Goal: Information Seeking & Learning: Learn about a topic

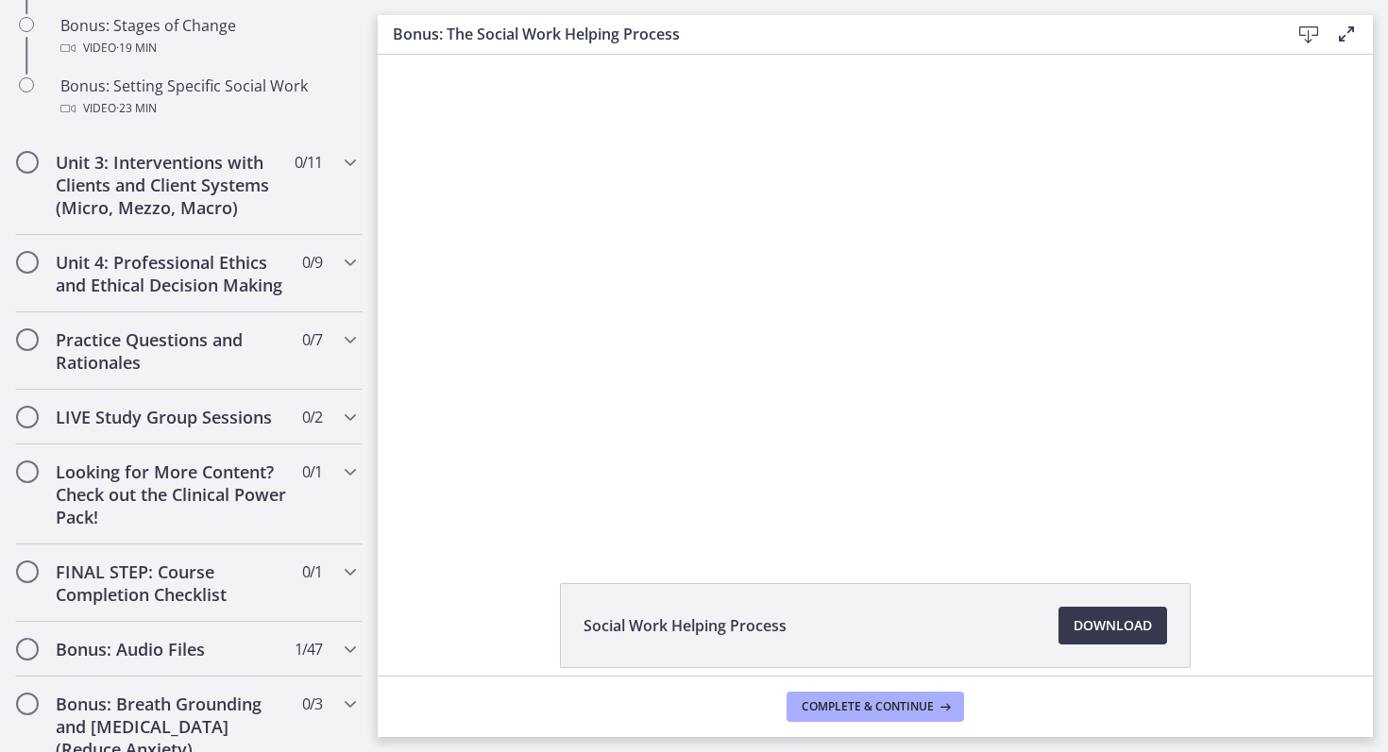
scroll to position [1811, 0]
click at [210, 354] on h2 "Practice Questions and Rationales" at bounding box center [171, 350] width 230 height 45
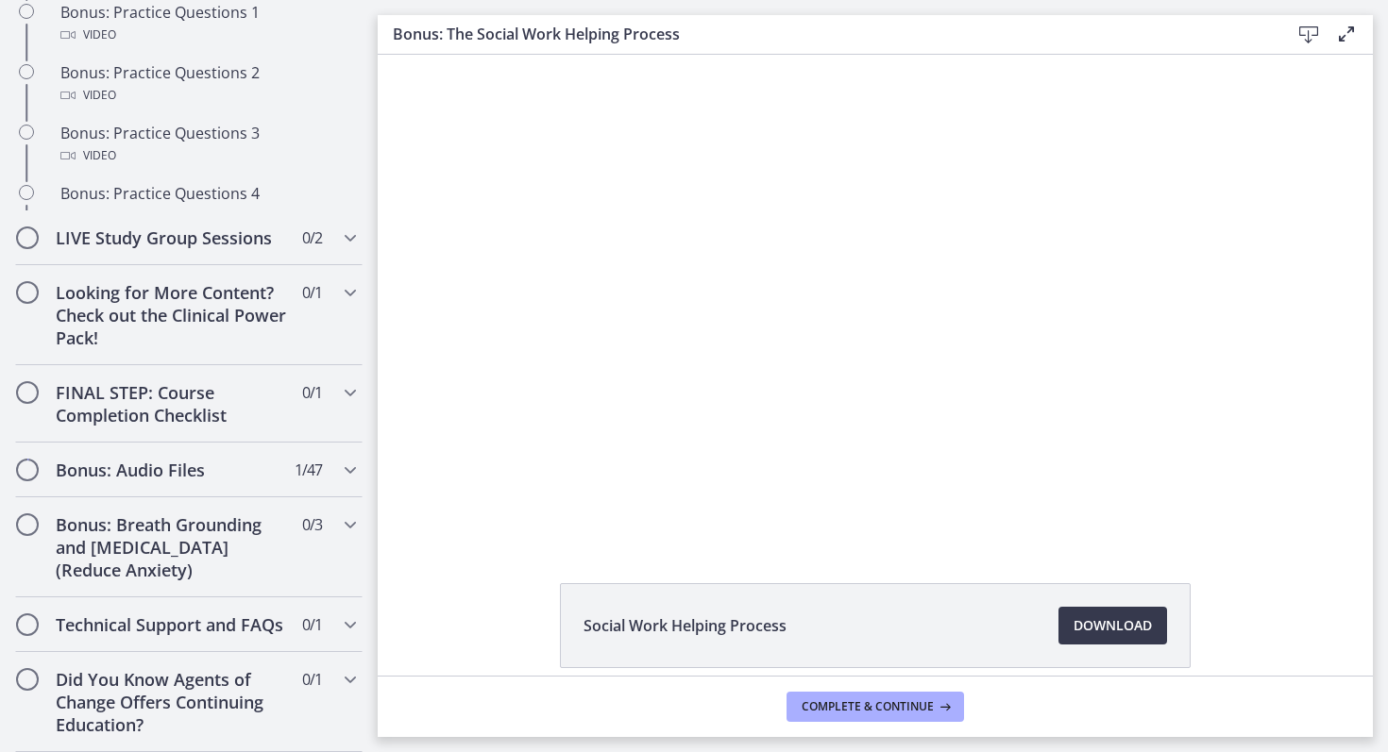
scroll to position [906, 0]
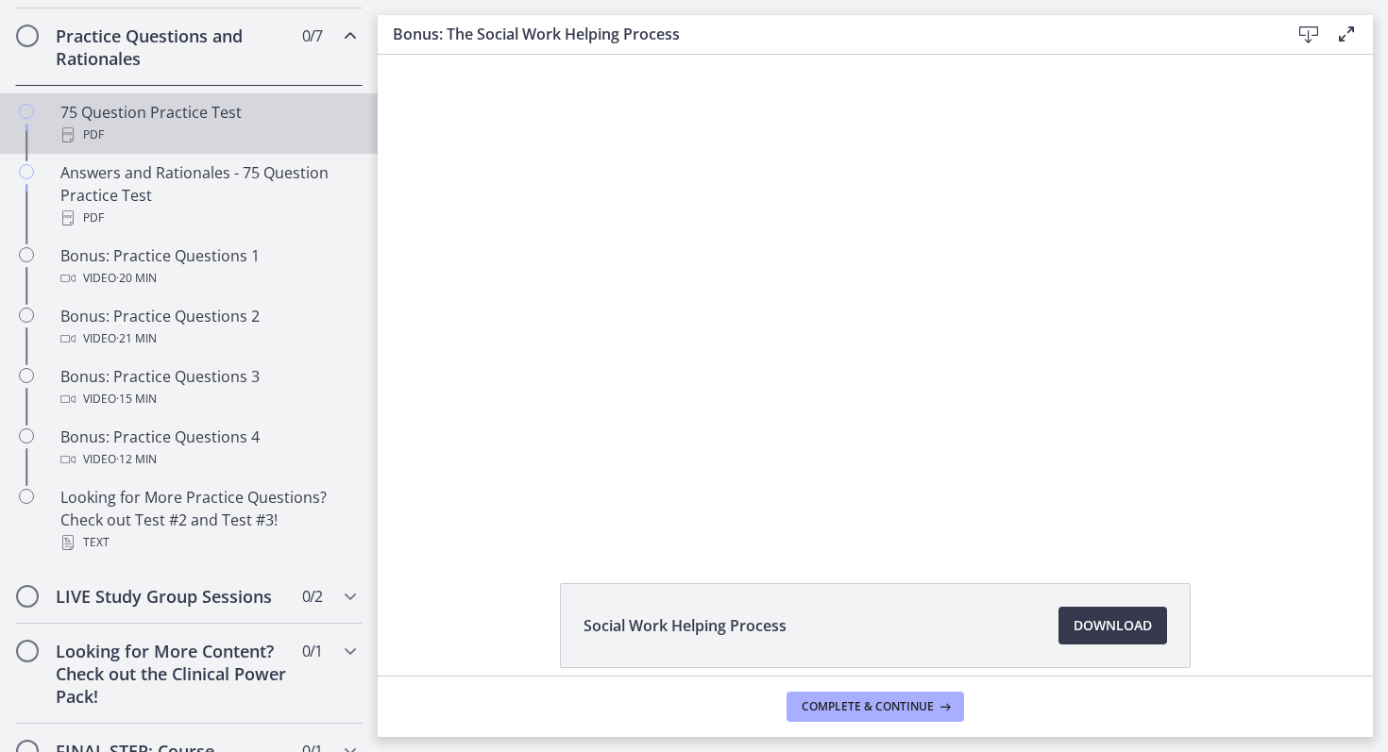
click at [188, 130] on div "PDF" at bounding box center [207, 135] width 294 height 23
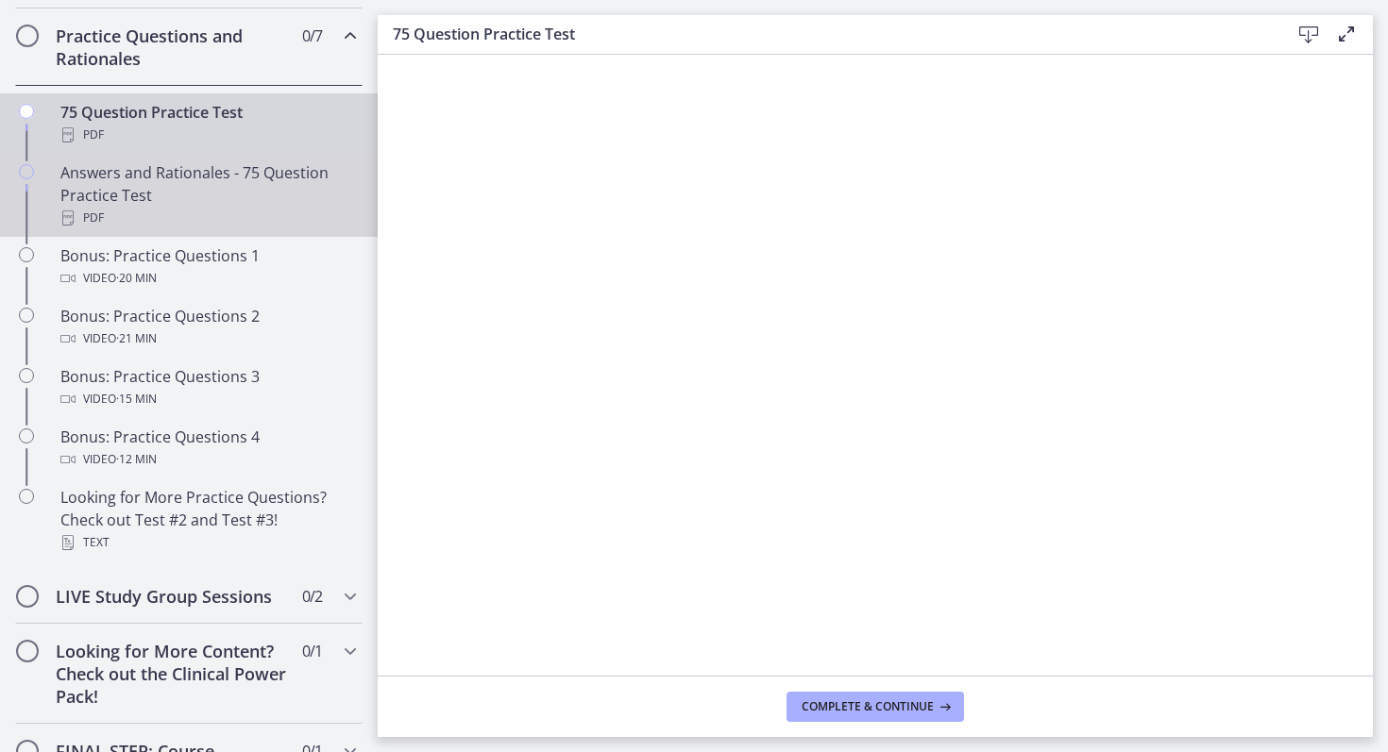
click at [298, 203] on div "Answers and Rationales - 75 Question Practice Test PDF" at bounding box center [207, 195] width 294 height 68
click at [315, 134] on div "PDF" at bounding box center [207, 135] width 294 height 23
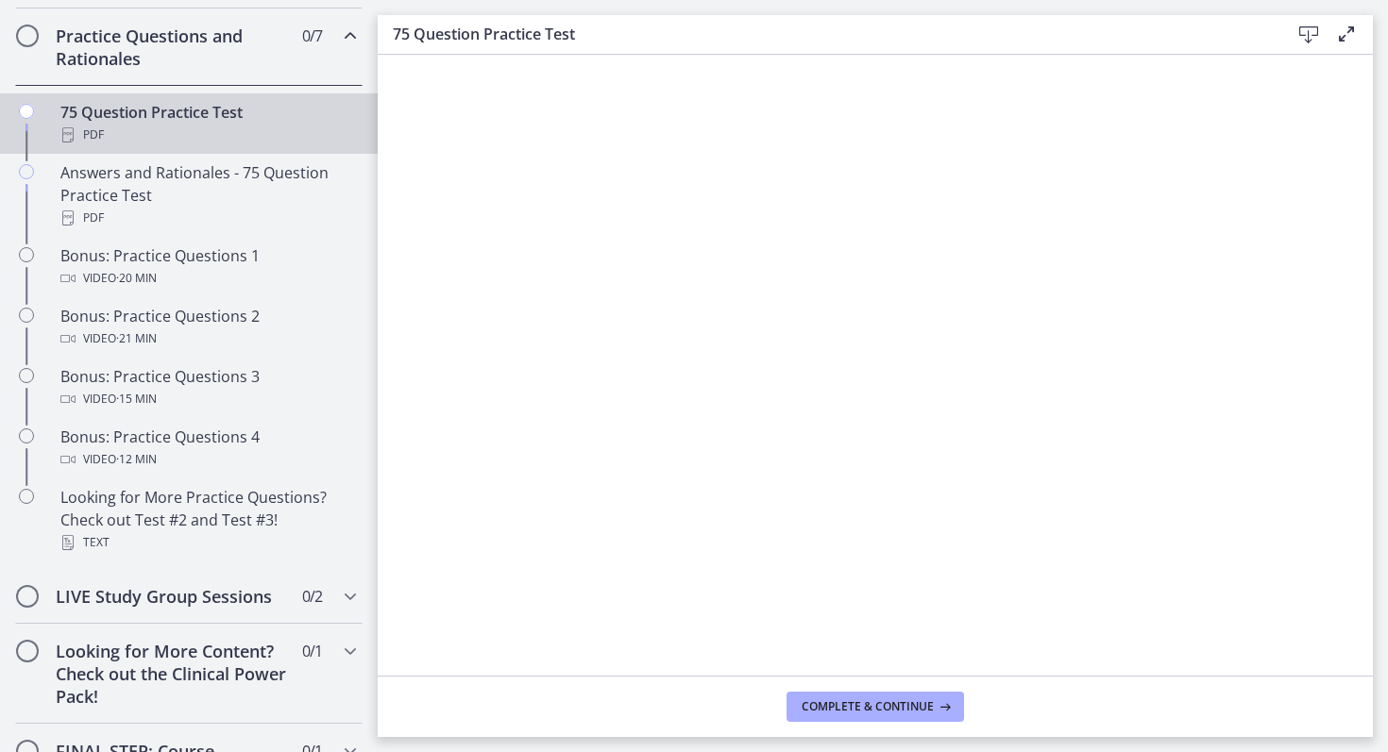
click at [351, 45] on icon "Chapters" at bounding box center [350, 36] width 23 height 23
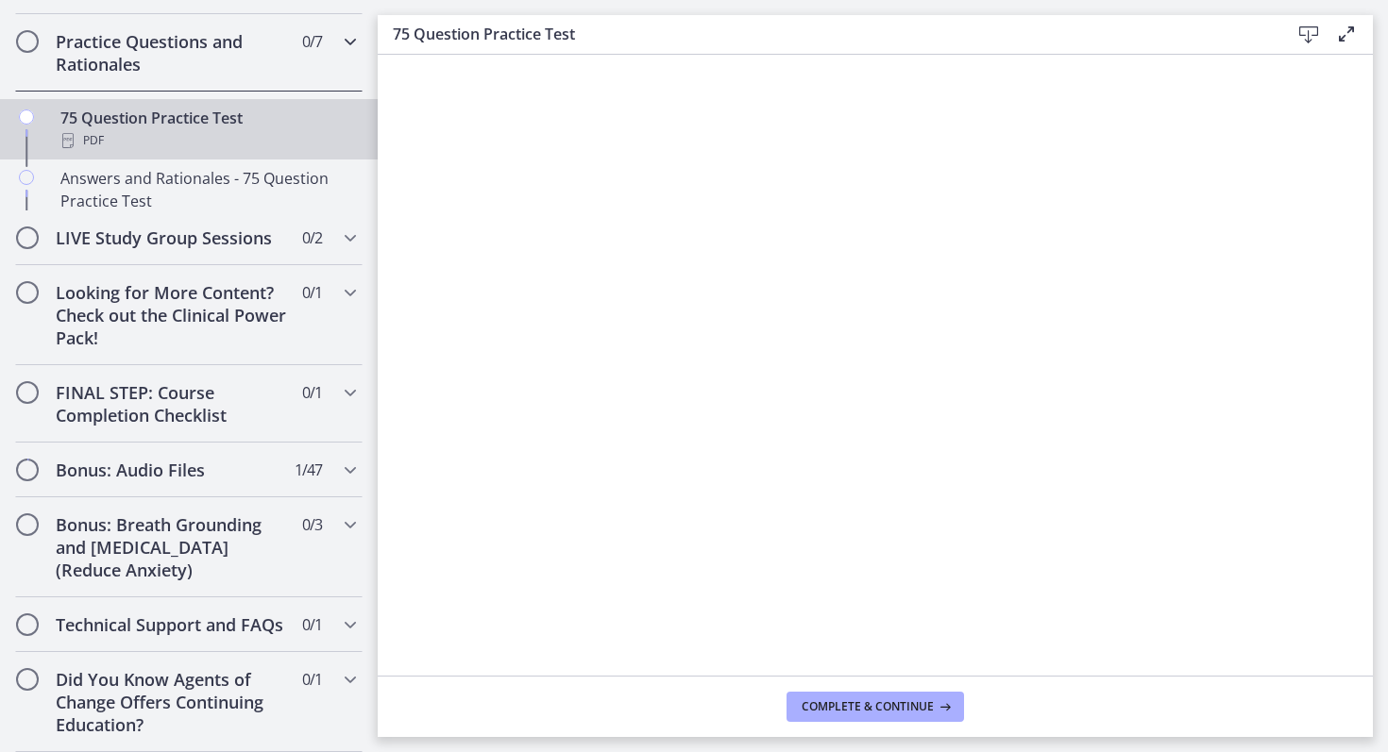
scroll to position [781, 0]
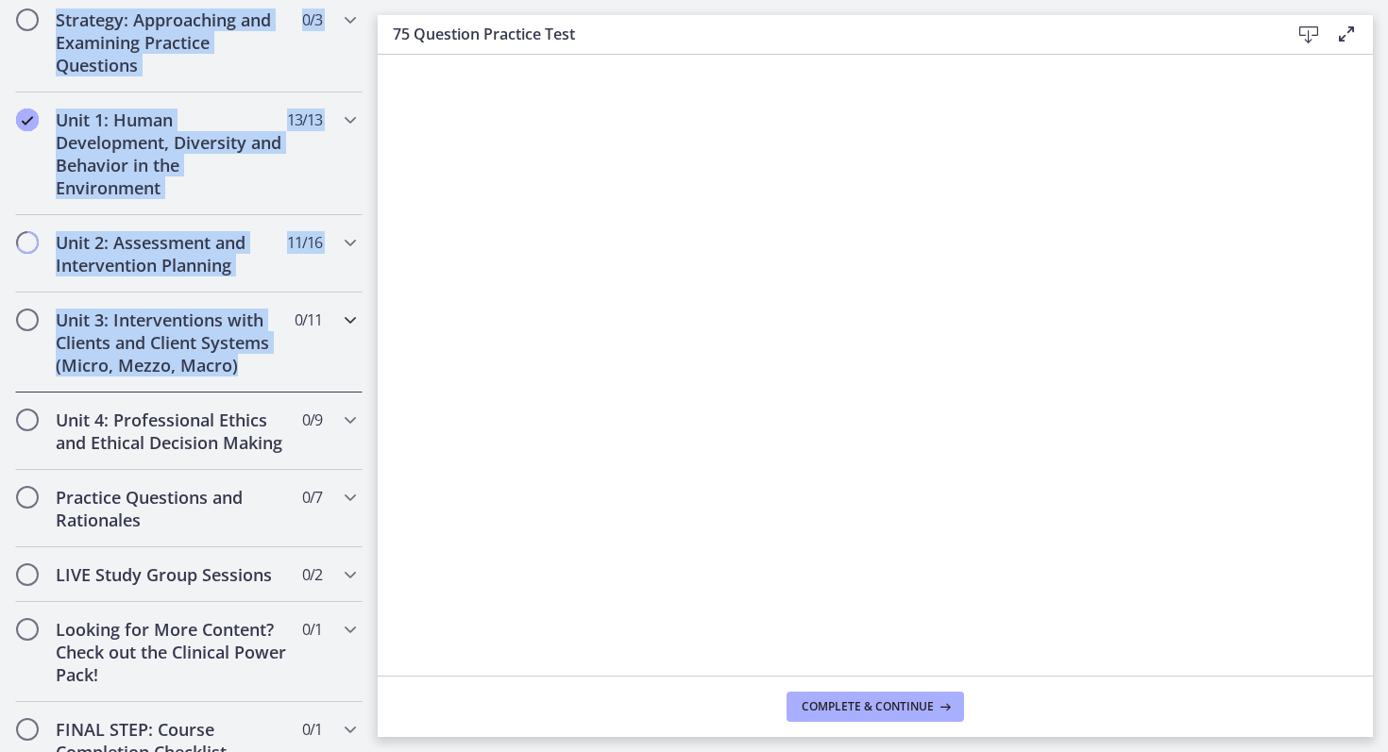
drag, startPoint x: 343, startPoint y: 31, endPoint x: 345, endPoint y: -4, distance: 35.0
click at [345, 0] on html "Skip to main content Go to Dashboard Go to Dashboard Go to Dashboard Agents of …" at bounding box center [694, 376] width 1388 height 752
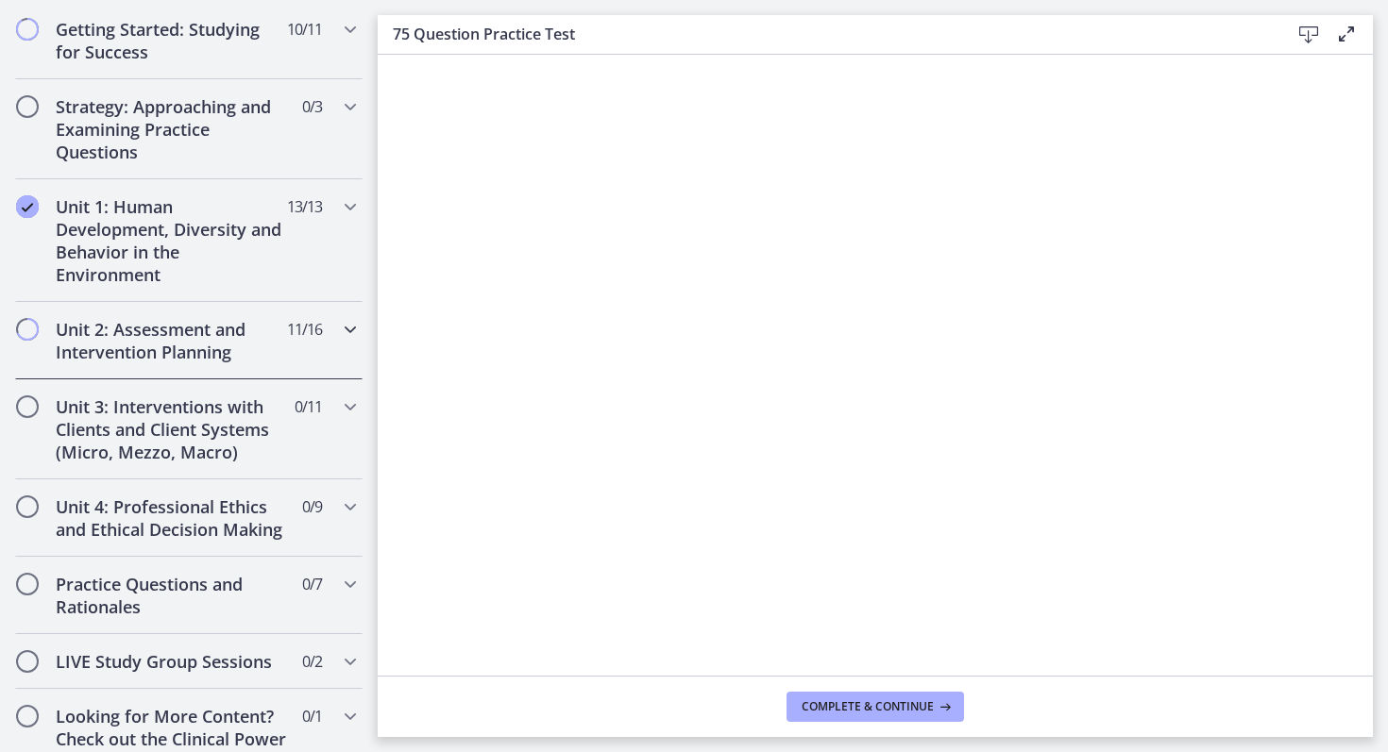
click at [226, 333] on h2 "Unit 2: Assessment and Intervention Planning" at bounding box center [171, 340] width 230 height 45
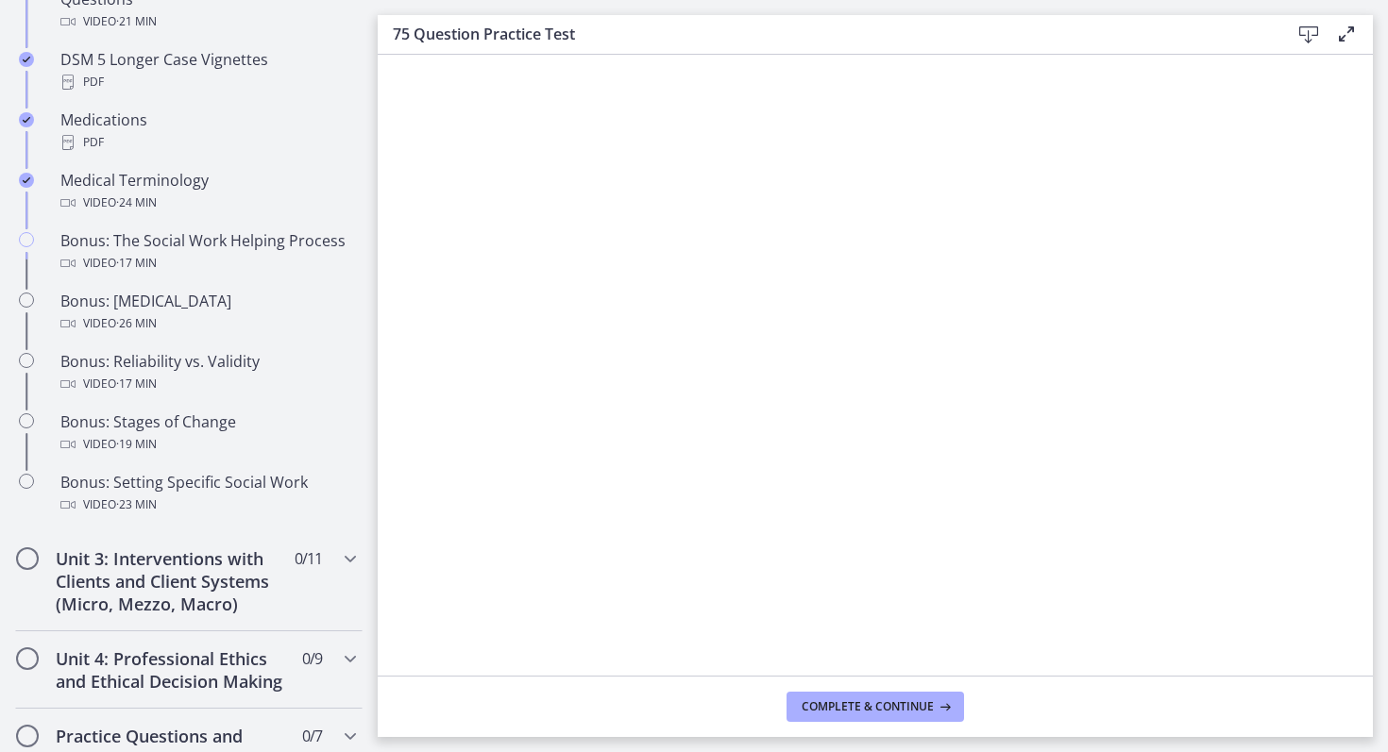
scroll to position [1415, 0]
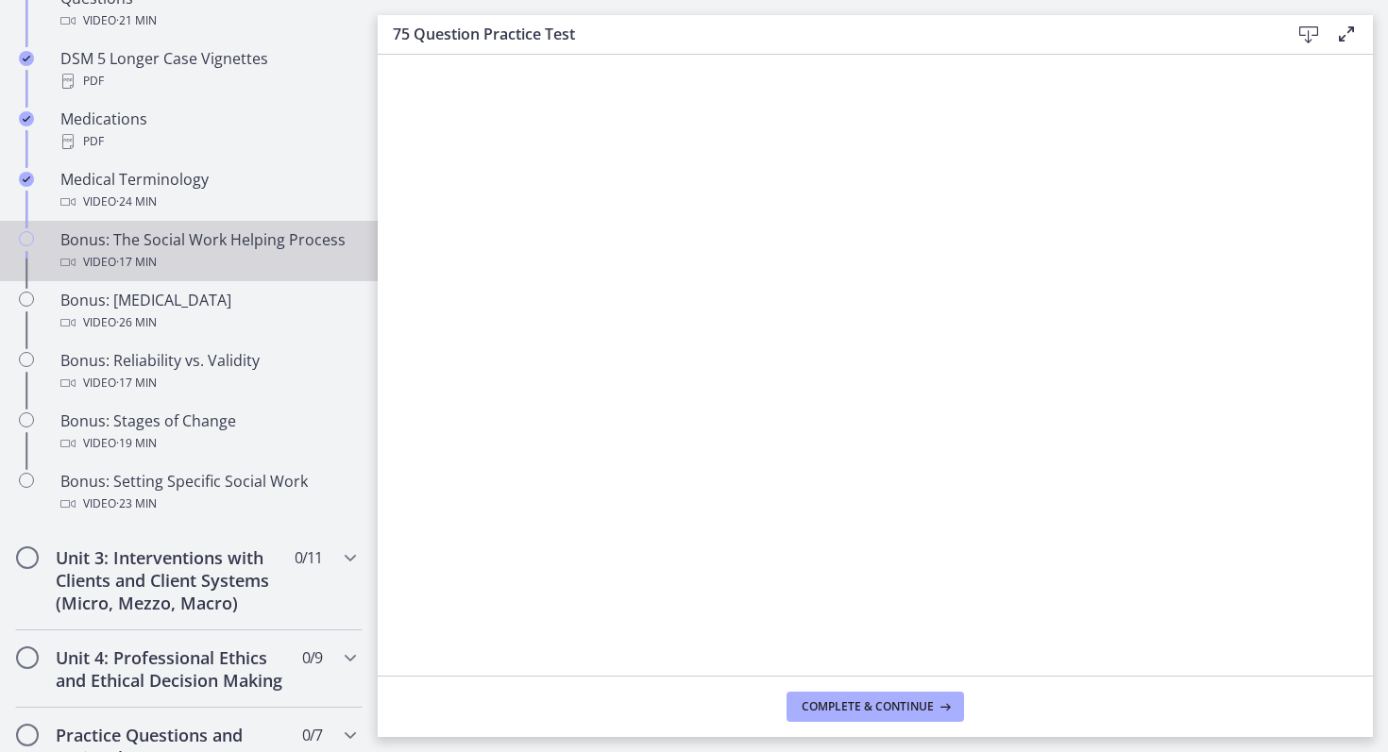
click at [189, 265] on div "Video · 17 min" at bounding box center [207, 262] width 294 height 23
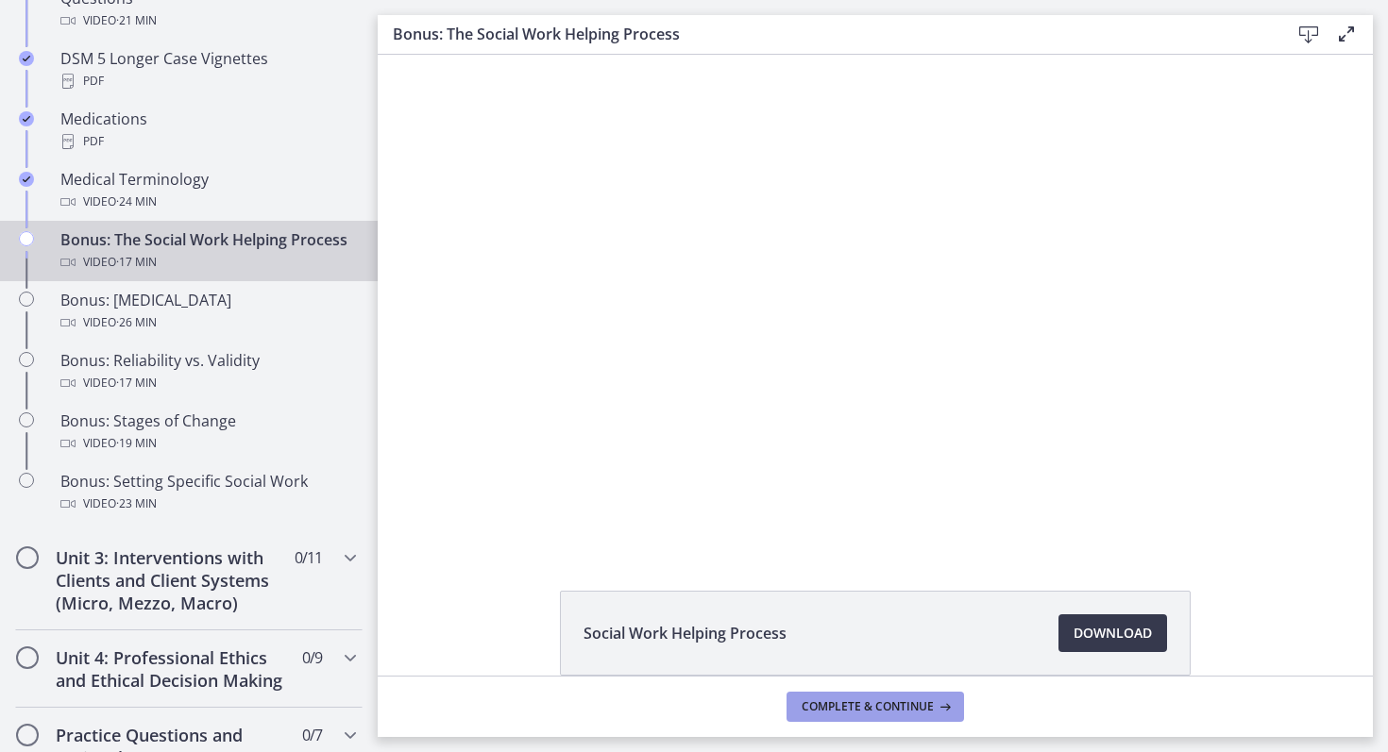
click at [865, 714] on span "Complete & continue" at bounding box center [867, 706] width 132 height 15
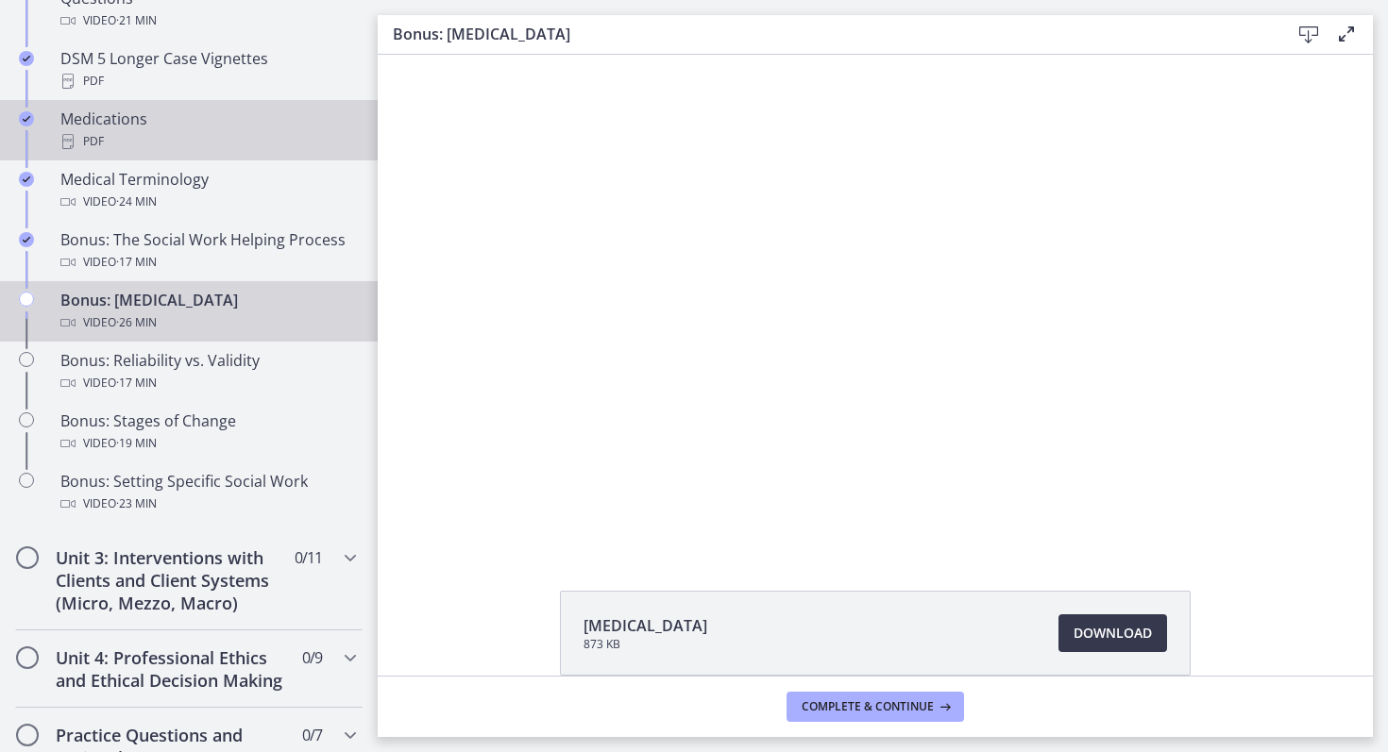
click at [112, 137] on div "PDF" at bounding box center [207, 141] width 294 height 23
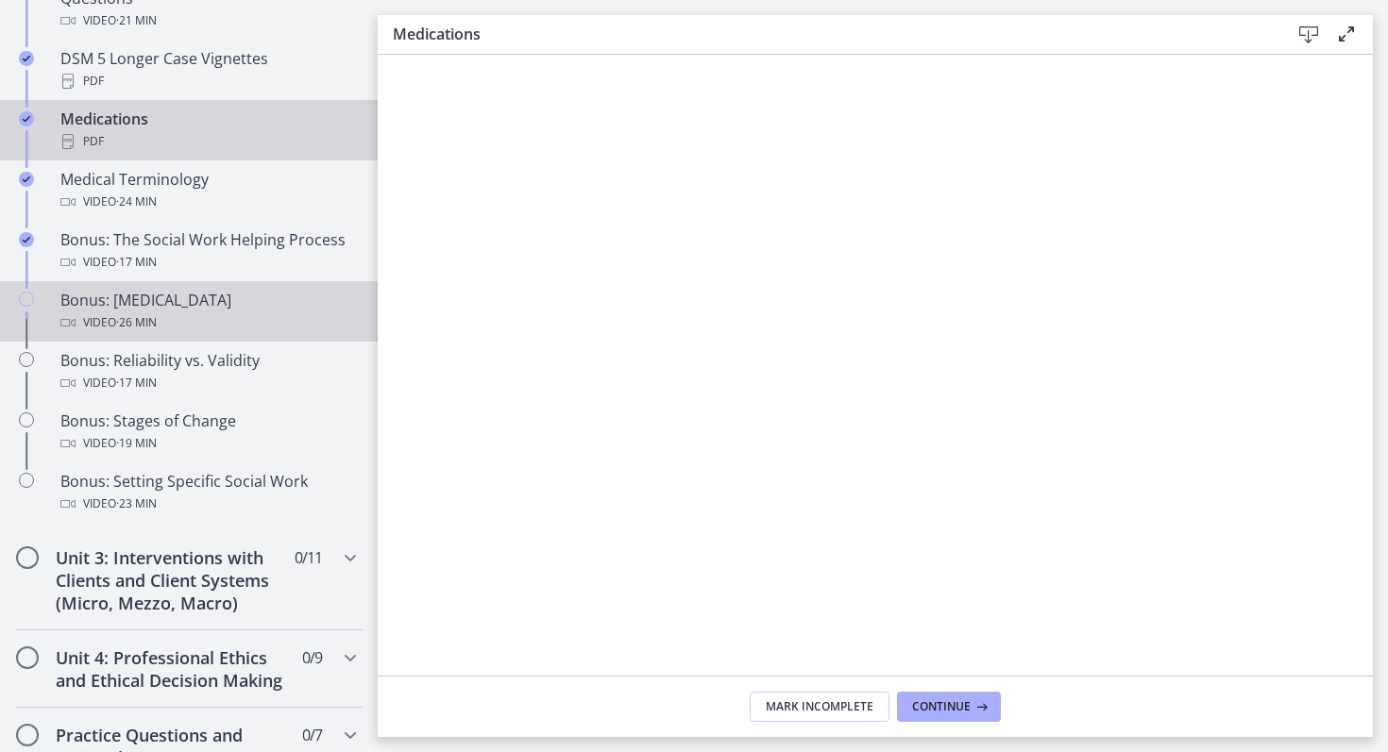
click at [168, 295] on div "Bonus: [MEDICAL_DATA] Video · 26 min" at bounding box center [207, 311] width 294 height 45
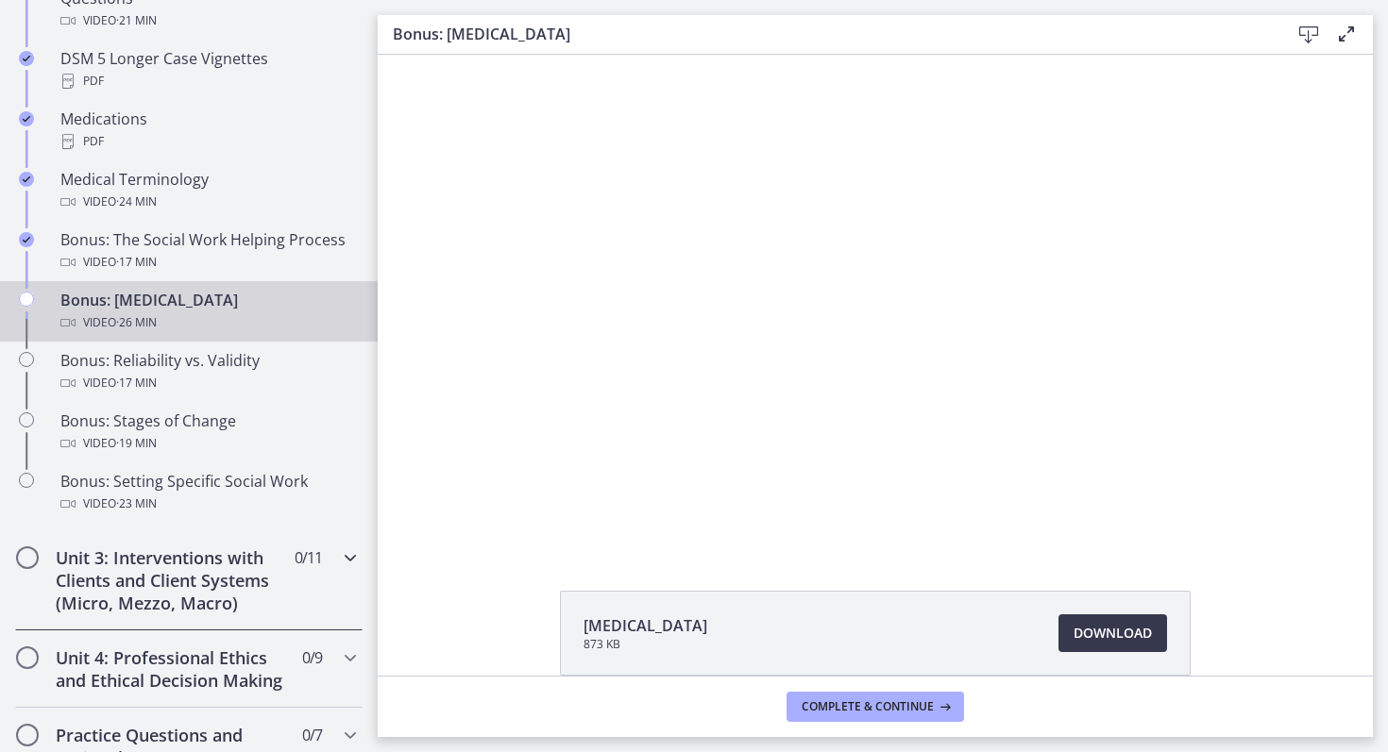
click at [351, 561] on icon "Chapters" at bounding box center [350, 558] width 23 height 23
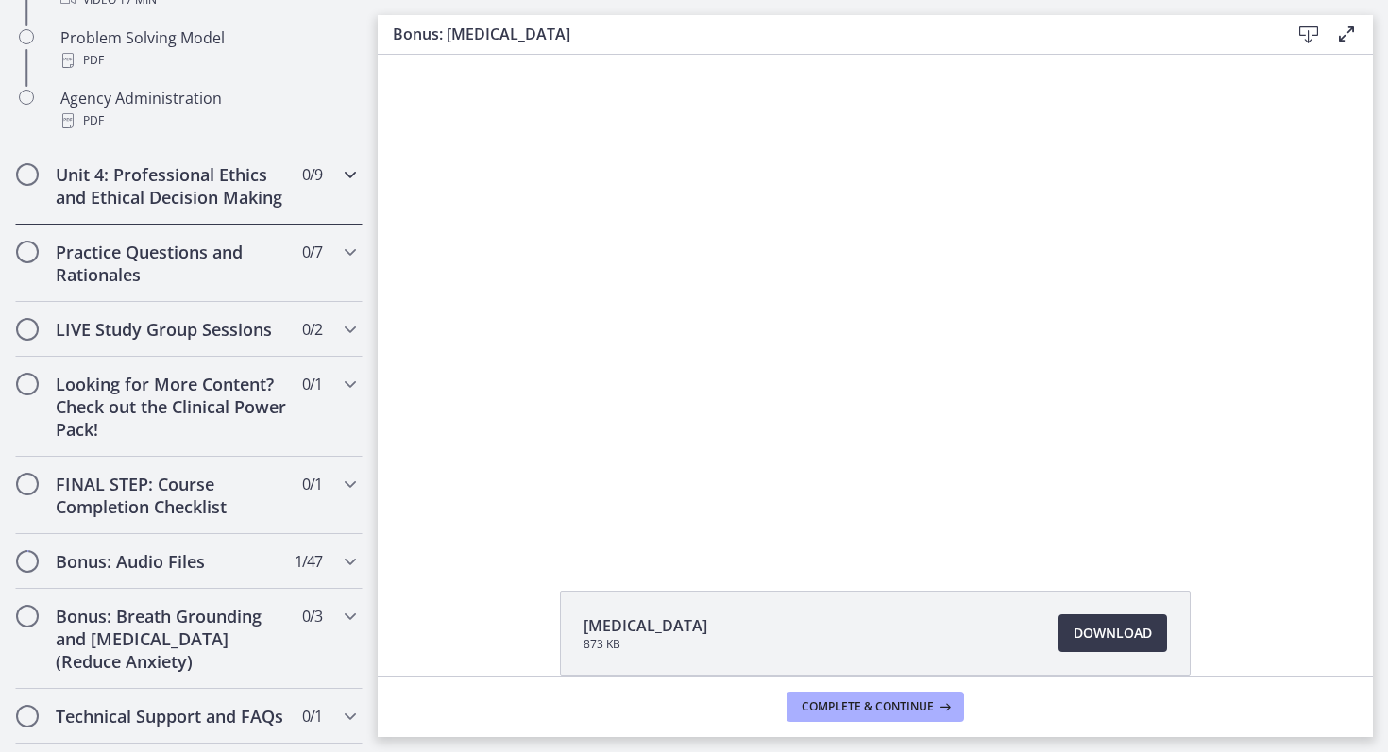
click at [341, 178] on icon "Chapters" at bounding box center [350, 174] width 23 height 23
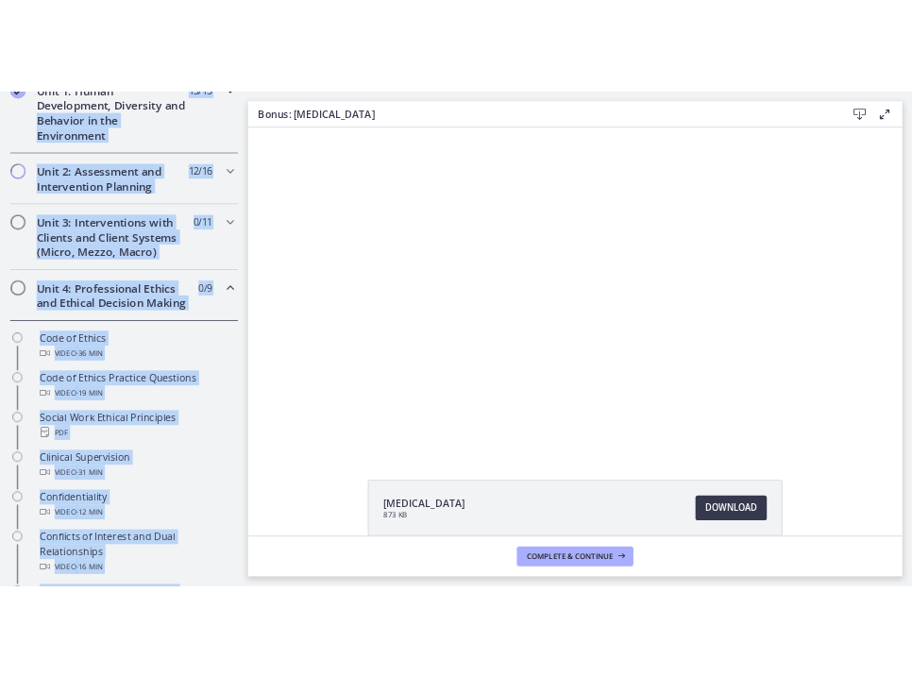
scroll to position [564, 0]
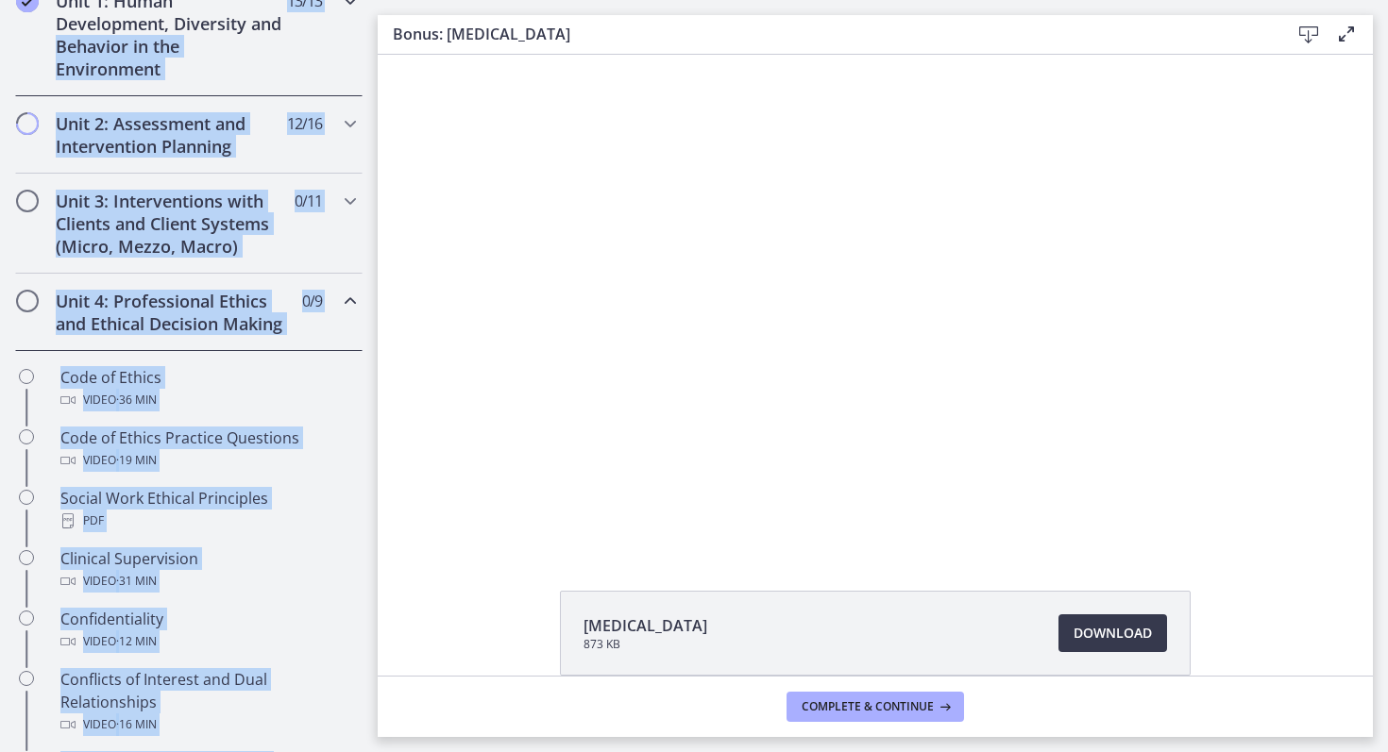
drag, startPoint x: 275, startPoint y: 134, endPoint x: 294, endPoint y: 22, distance: 114.1
click at [294, 19] on div "Getting Started: Studying for Success 10 / 11 Completed Welcome to Agents of Ch…" at bounding box center [189, 685] width 378 height 1778
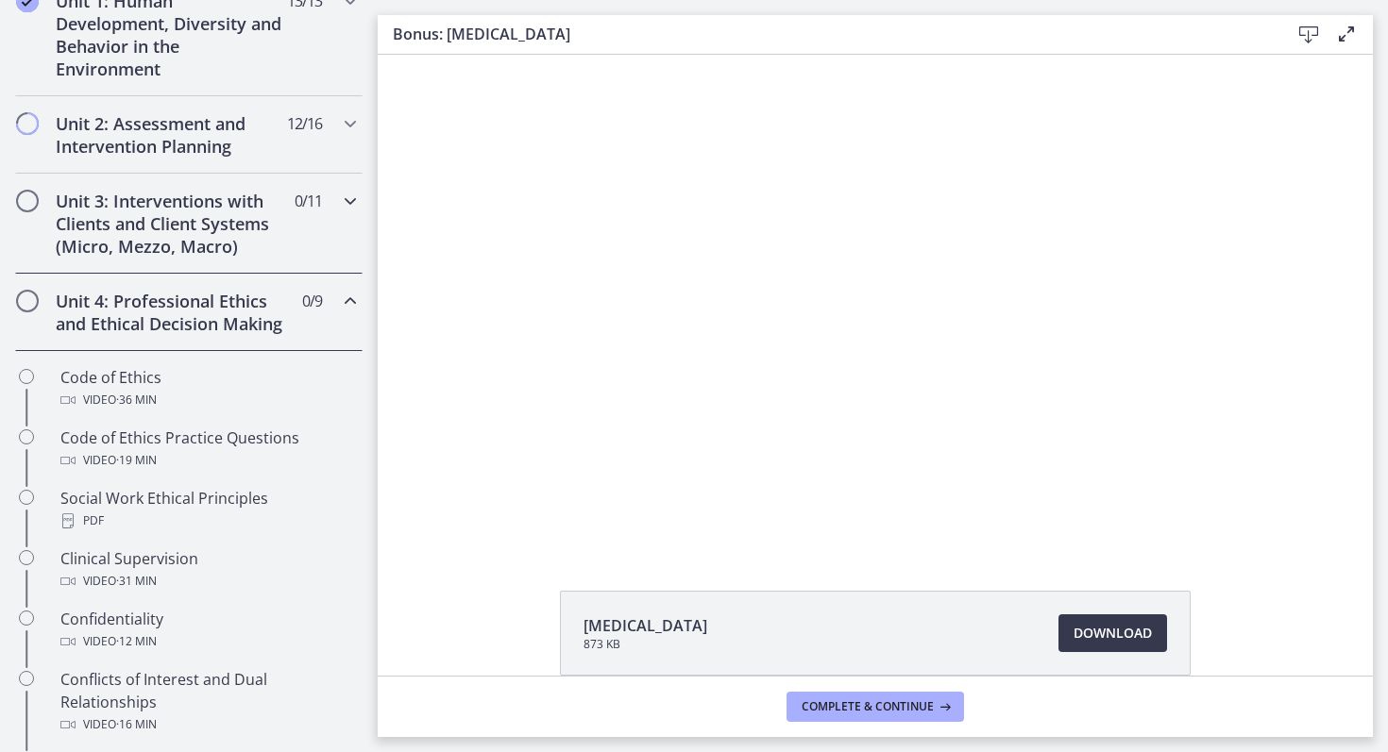
click at [345, 194] on icon "Chapters" at bounding box center [350, 201] width 23 height 23
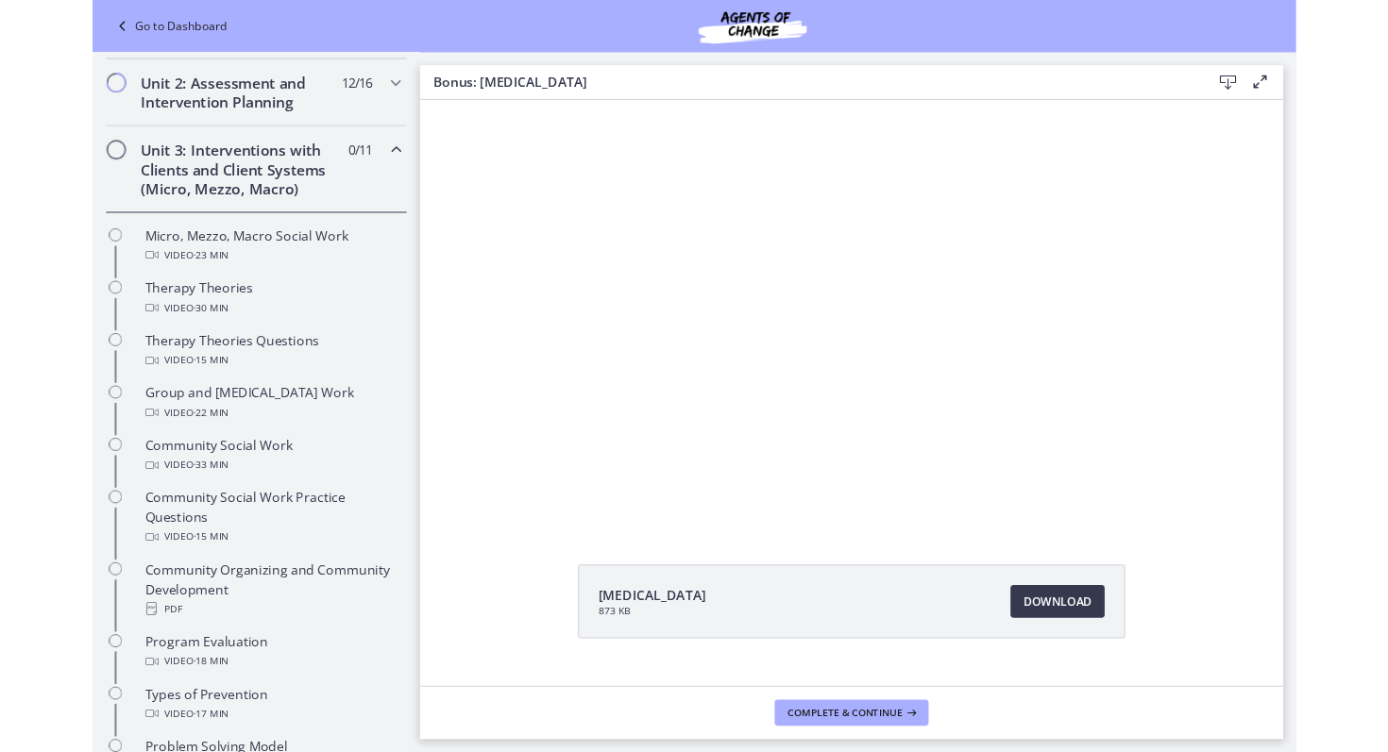
scroll to position [652, 0]
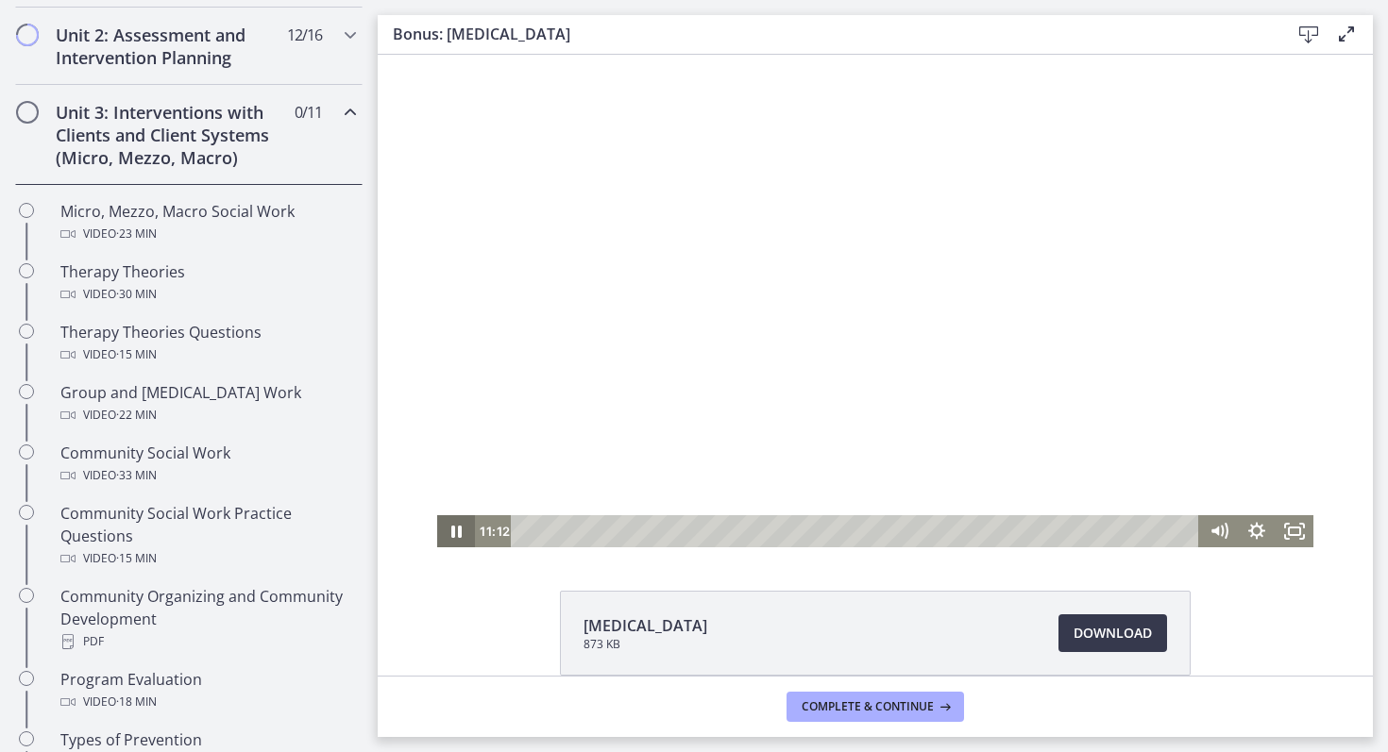
click at [455, 529] on icon "Pause" at bounding box center [456, 531] width 38 height 32
